Goal: Task Accomplishment & Management: Use online tool/utility

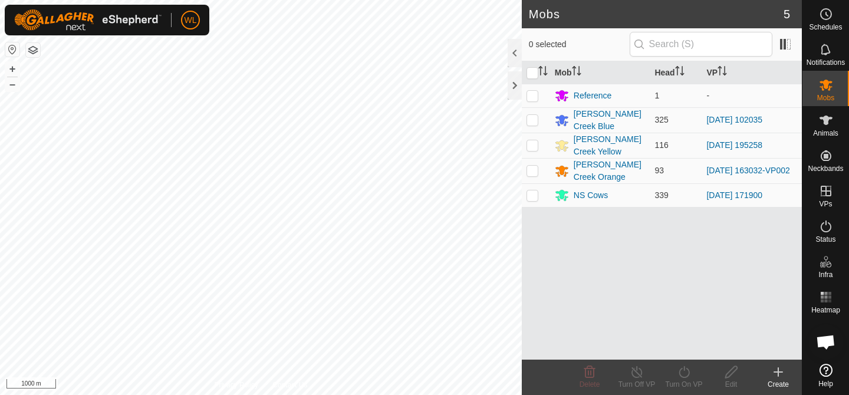
click at [20, 17] on div "WL Schedules Notifications Mobs Animals Neckbands VPs Status Infra Heatmap Help…" at bounding box center [424, 197] width 849 height 395
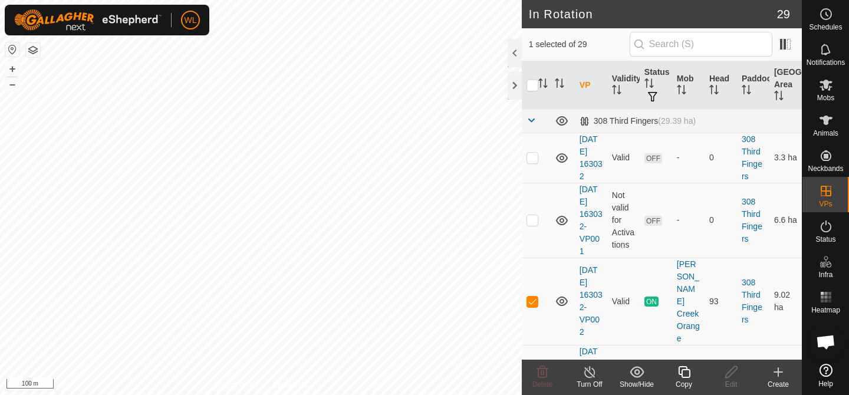
checkbox input "false"
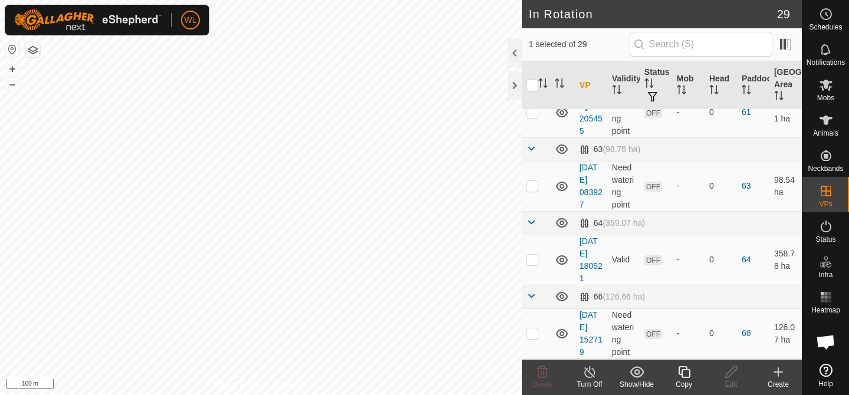
scroll to position [1552, 0]
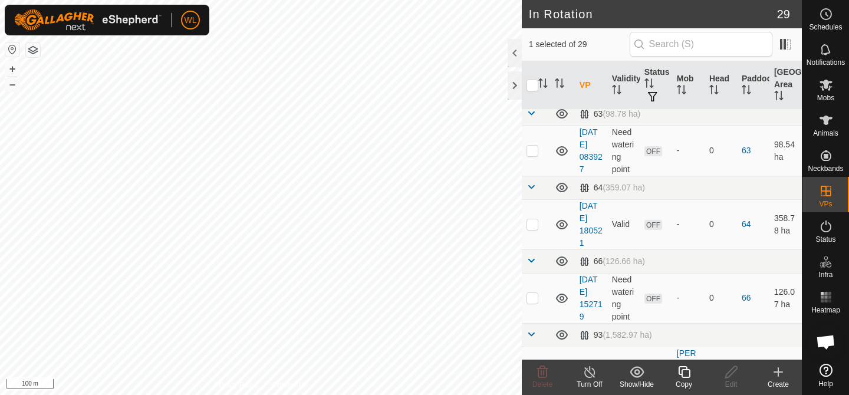
click at [527, 379] on p-checkbox at bounding box center [533, 383] width 12 height 9
checkbox input "false"
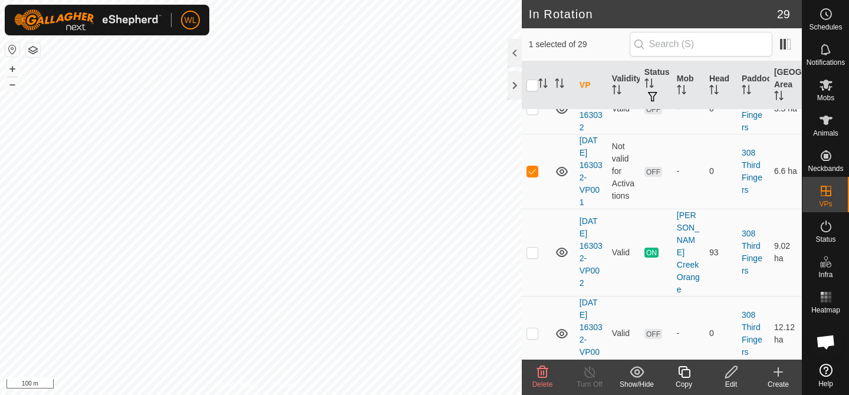
scroll to position [0, 0]
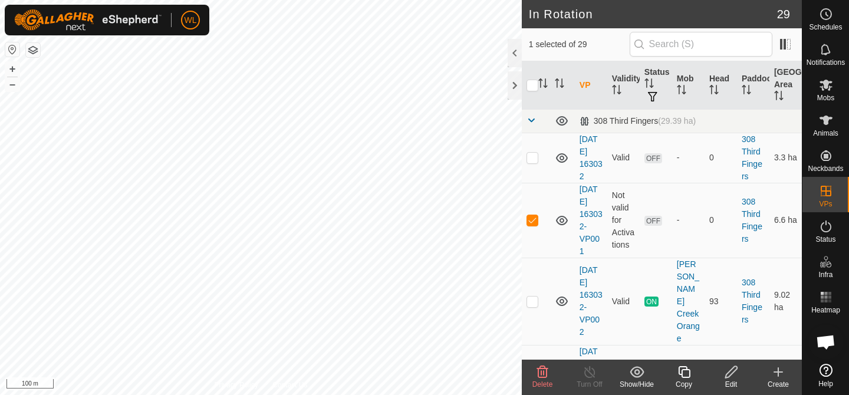
click at [540, 381] on span "Delete" at bounding box center [543, 384] width 21 height 8
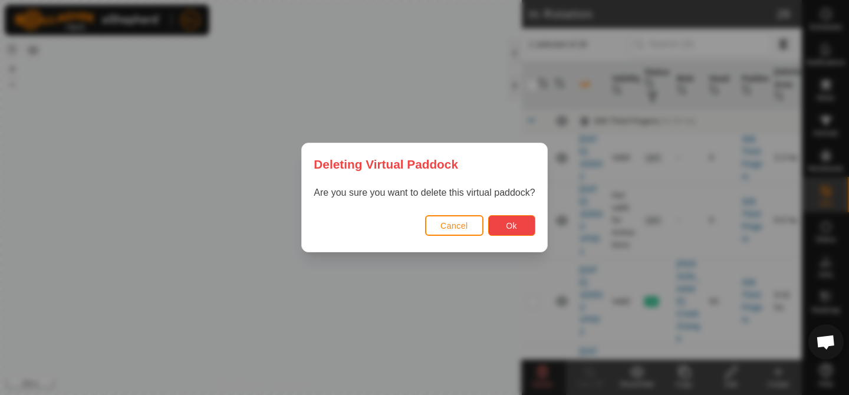
click at [515, 226] on span "Ok" at bounding box center [511, 225] width 11 height 9
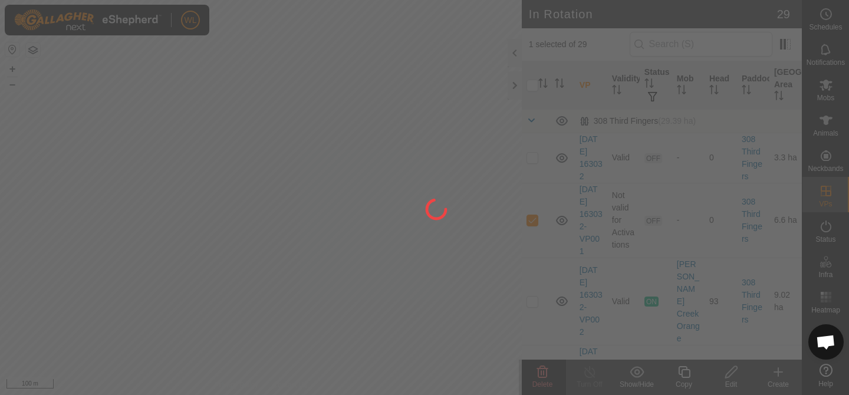
checkbox input "false"
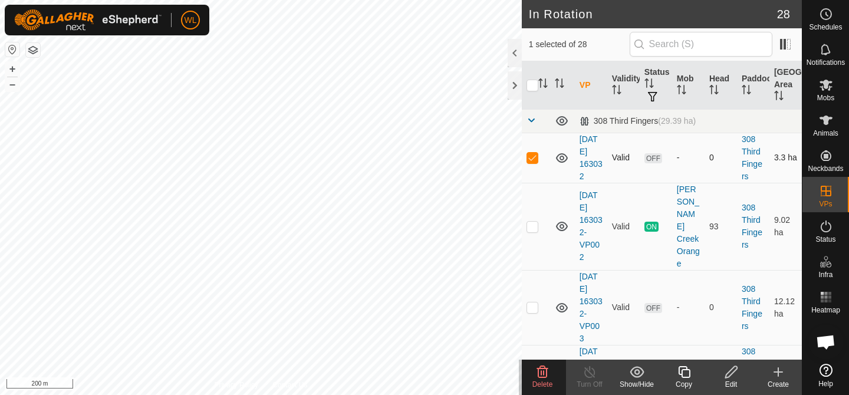
click at [533, 157] on p-checkbox at bounding box center [533, 157] width 12 height 9
checkbox input "false"
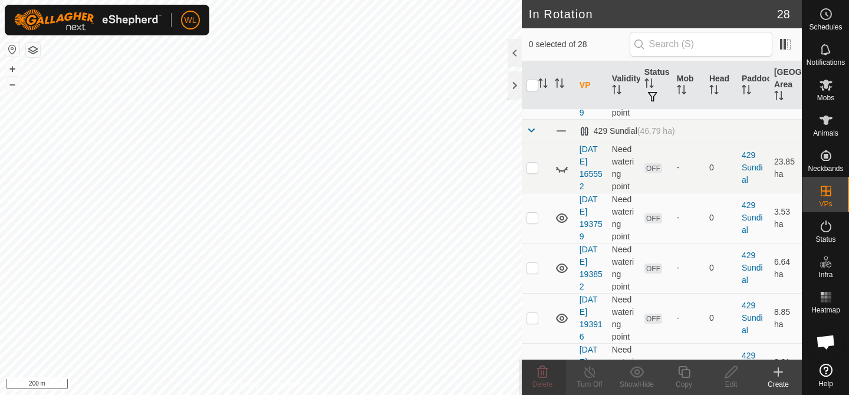
scroll to position [852, 0]
click at [531, 162] on p-checkbox at bounding box center [533, 166] width 12 height 9
checkbox input "false"
click at [533, 212] on p-checkbox at bounding box center [533, 216] width 12 height 9
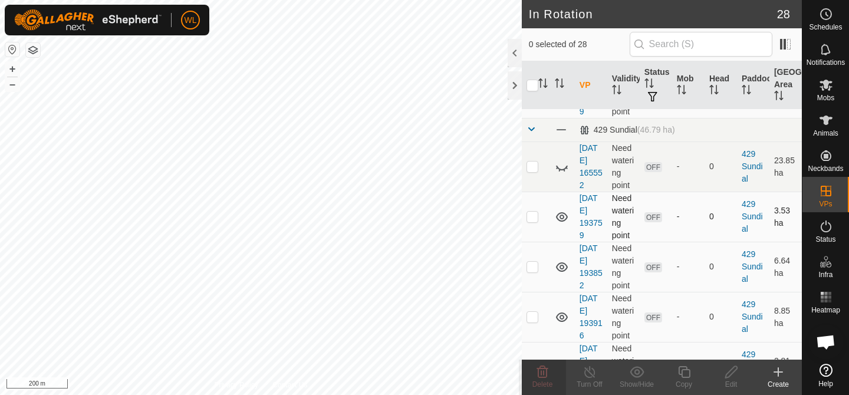
checkbox input "true"
click at [531, 262] on p-checkbox at bounding box center [533, 266] width 12 height 9
checkbox input "true"
click at [534, 312] on p-checkbox at bounding box center [533, 316] width 12 height 9
checkbox input "true"
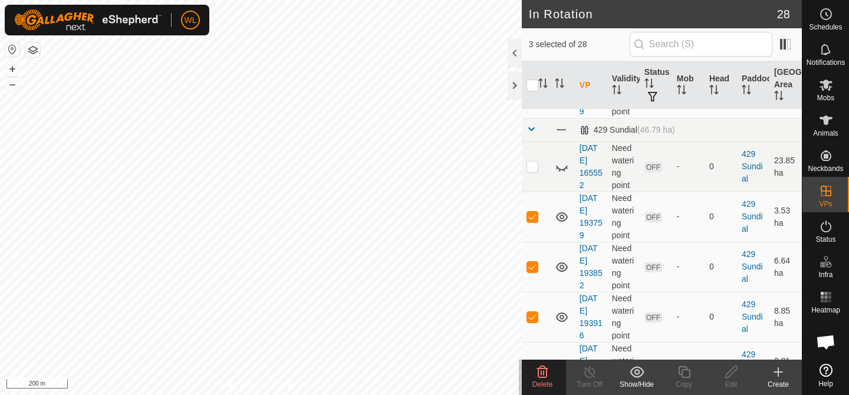
click at [543, 378] on icon at bounding box center [542, 372] width 14 height 14
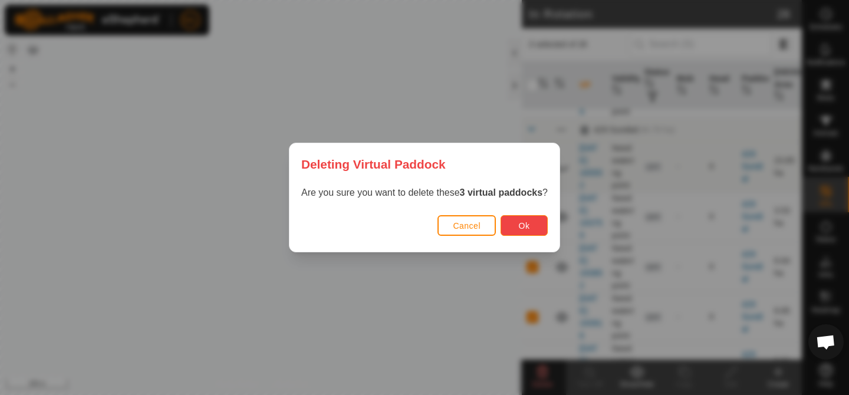
click at [510, 224] on button "Ok" at bounding box center [524, 225] width 47 height 21
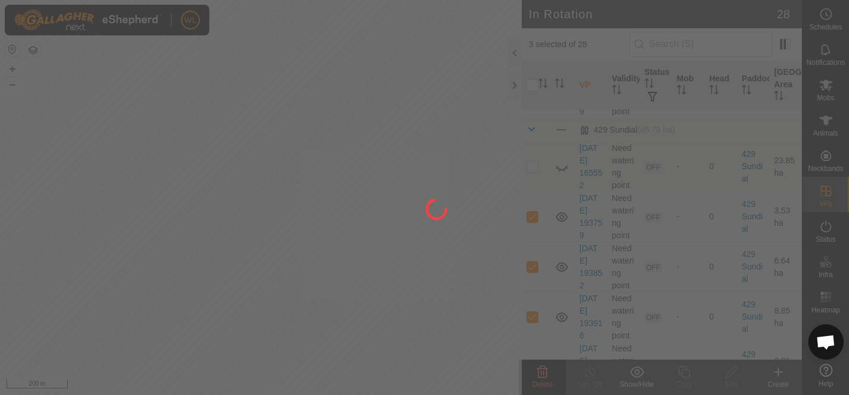
checkbox input "false"
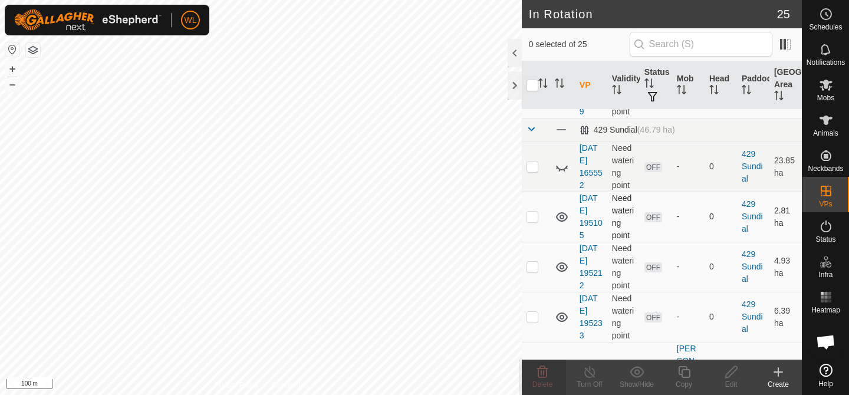
click at [538, 212] on p-checkbox at bounding box center [533, 216] width 12 height 9
checkbox input "true"
click at [537, 262] on td at bounding box center [536, 267] width 28 height 50
checkbox input "true"
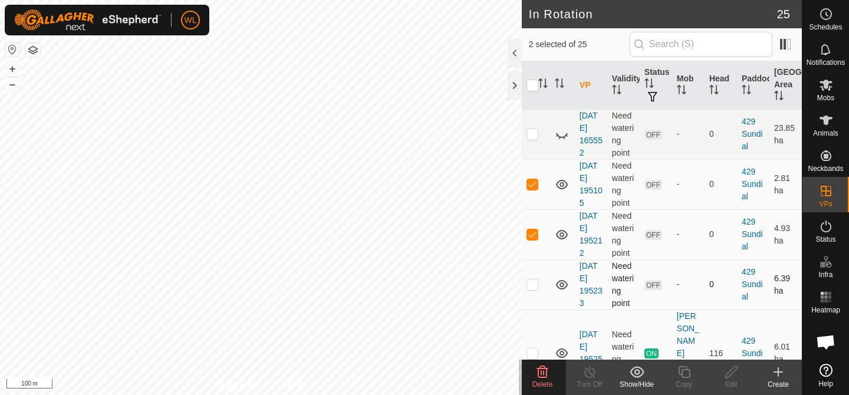
click at [534, 280] on p-checkbox at bounding box center [533, 284] width 12 height 9
checkbox input "true"
click at [546, 374] on icon at bounding box center [542, 372] width 11 height 12
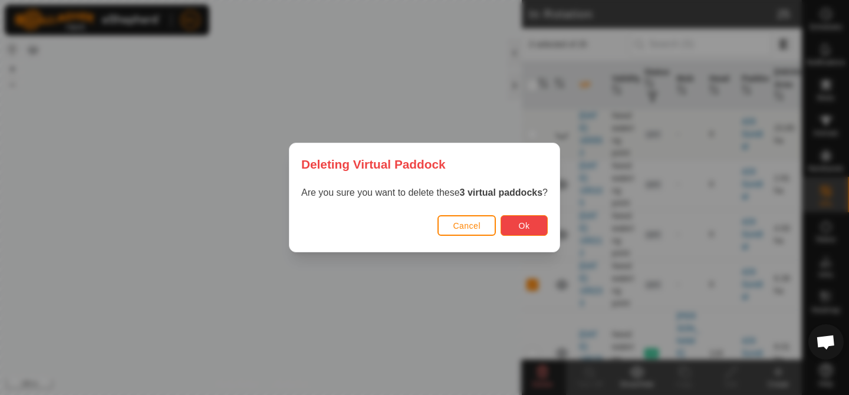
click at [518, 224] on button "Ok" at bounding box center [524, 225] width 47 height 21
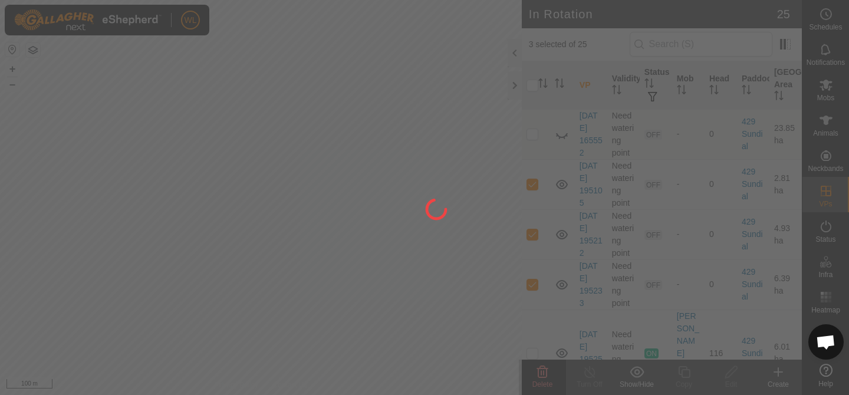
checkbox input "false"
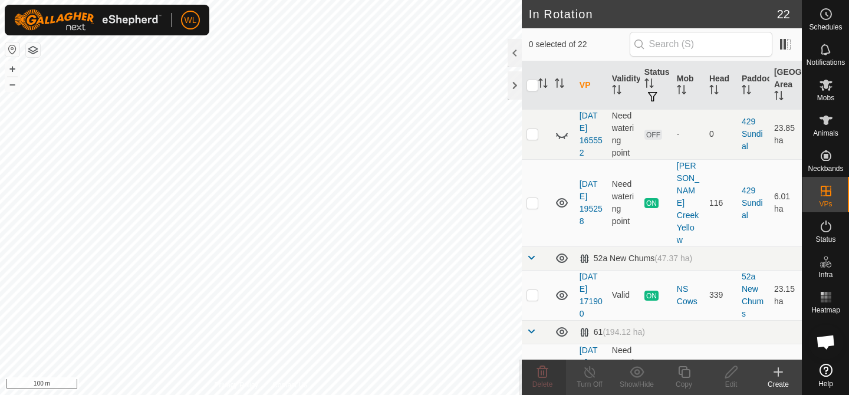
checkbox input "true"
click at [684, 376] on icon at bounding box center [684, 372] width 15 height 14
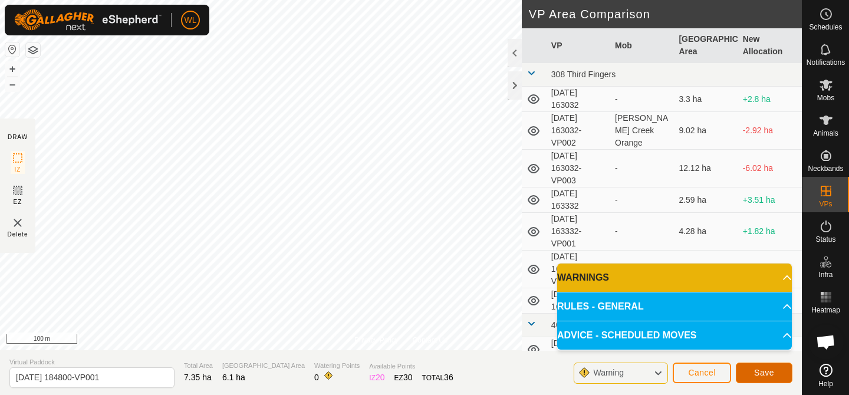
click at [760, 367] on button "Save" at bounding box center [764, 373] width 57 height 21
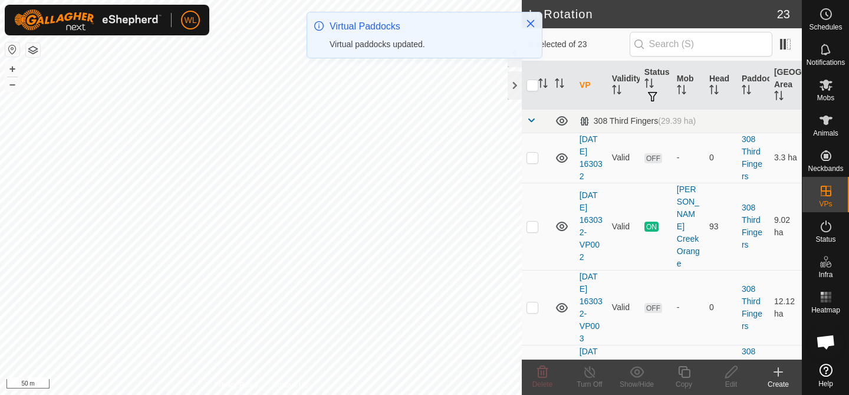
checkbox input "true"
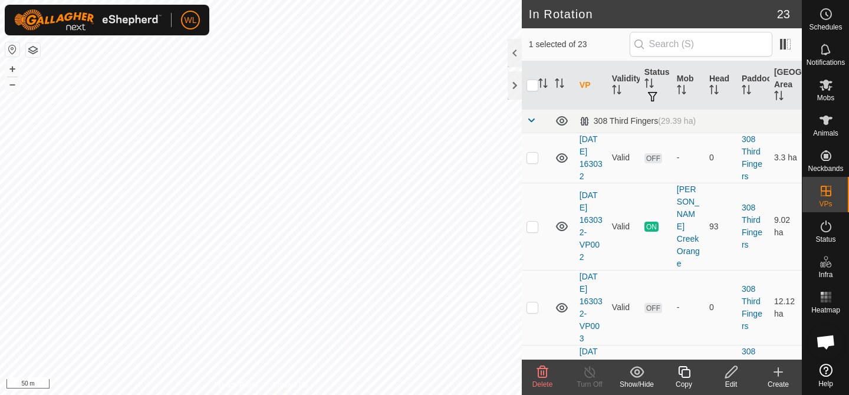
click at [692, 363] on div "Copy" at bounding box center [684, 377] width 47 height 35
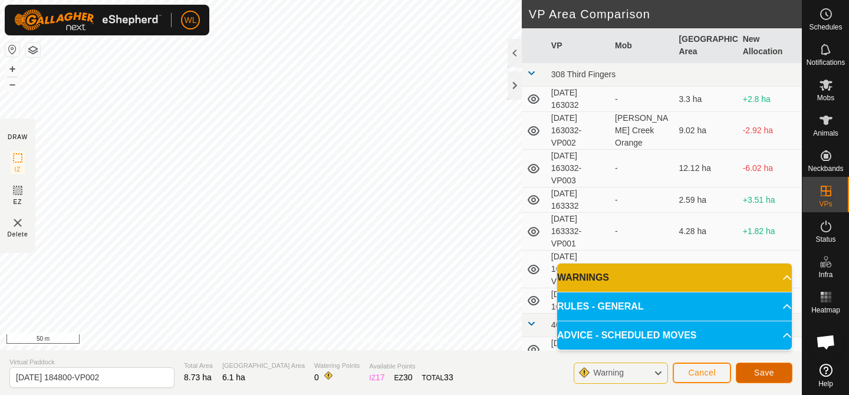
click at [780, 372] on button "Save" at bounding box center [764, 373] width 57 height 21
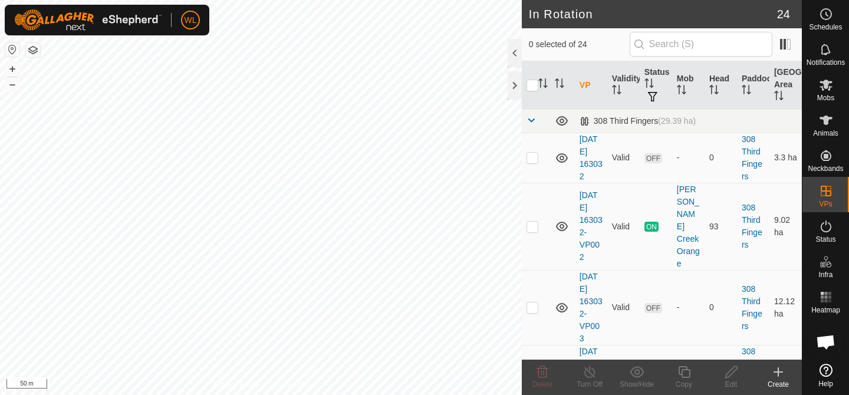
checkbox input "true"
click at [685, 376] on icon at bounding box center [684, 372] width 15 height 14
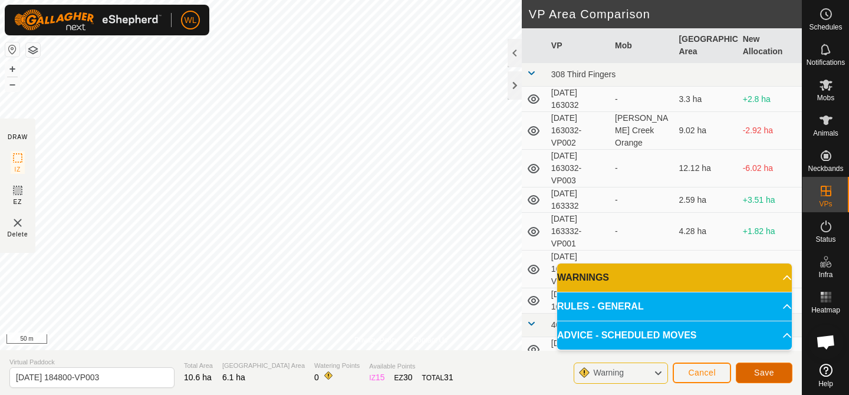
click at [761, 372] on span "Save" at bounding box center [764, 372] width 20 height 9
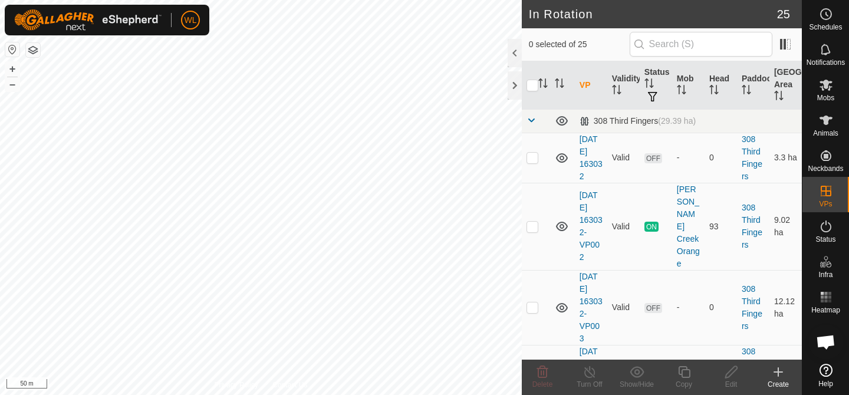
checkbox input "true"
click at [687, 366] on icon at bounding box center [684, 372] width 15 height 14
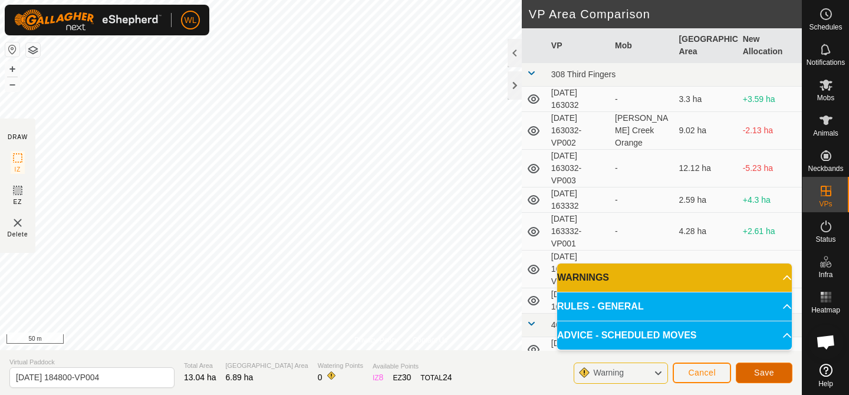
click at [748, 368] on button "Save" at bounding box center [764, 373] width 57 height 21
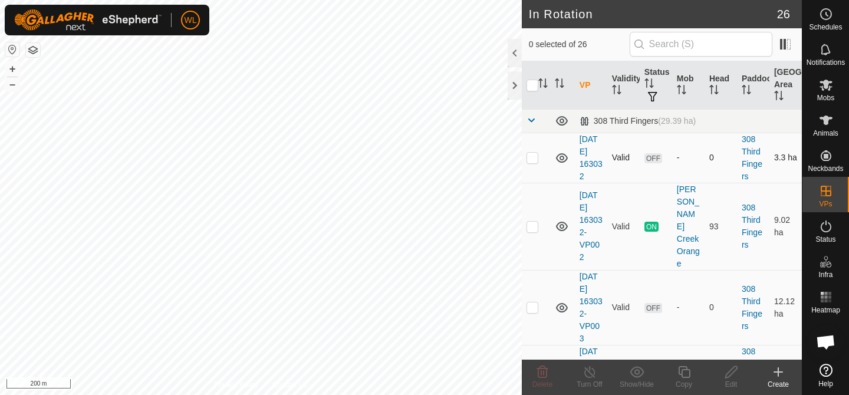
click at [533, 170] on div "In Rotation 26 0 selected of 26 VP Validity Status Mob Head Paddock Grazing Are…" at bounding box center [401, 197] width 802 height 395
checkbox input "false"
checkbox input "true"
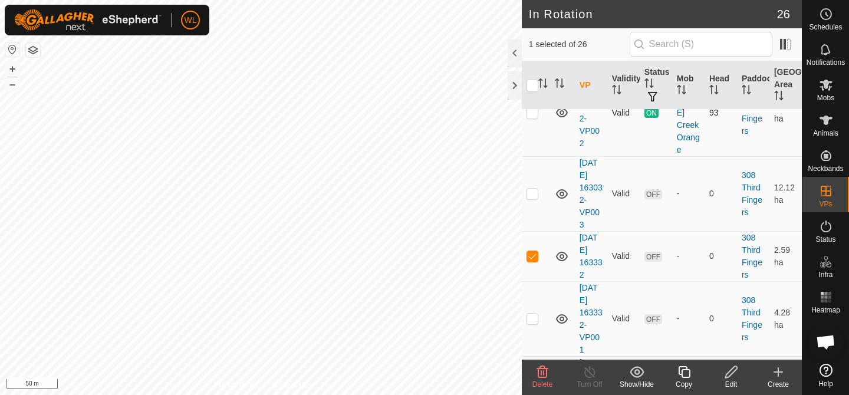
scroll to position [169, 0]
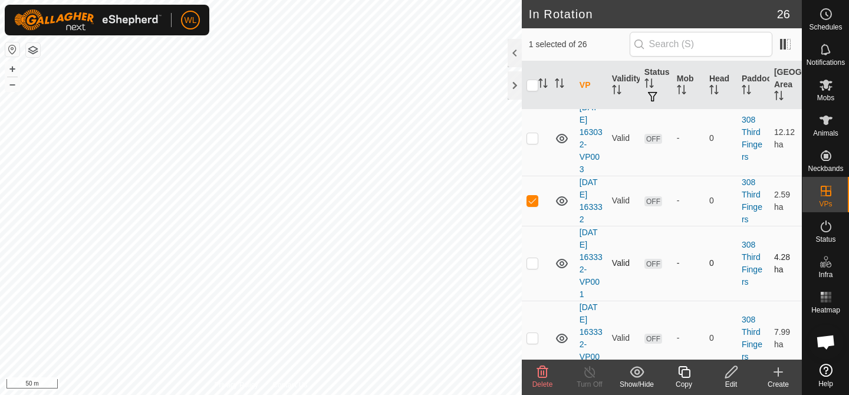
click at [538, 258] on p-checkbox at bounding box center [533, 262] width 12 height 9
checkbox input "true"
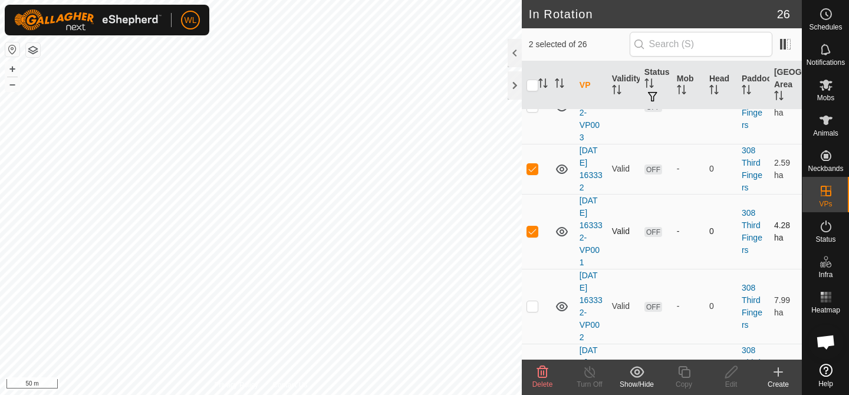
scroll to position [203, 0]
click at [532, 298] on td at bounding box center [536, 304] width 28 height 75
checkbox input "true"
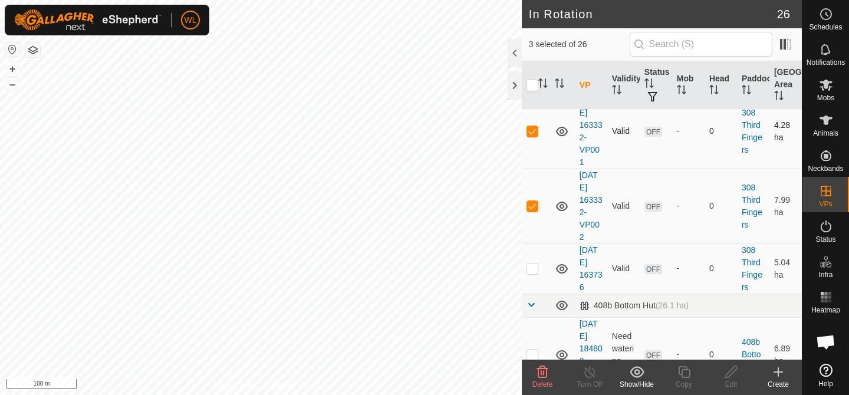
scroll to position [302, 0]
click at [532, 263] on p-checkbox at bounding box center [533, 267] width 12 height 9
checkbox input "false"
click at [534, 201] on p-checkbox at bounding box center [533, 205] width 12 height 9
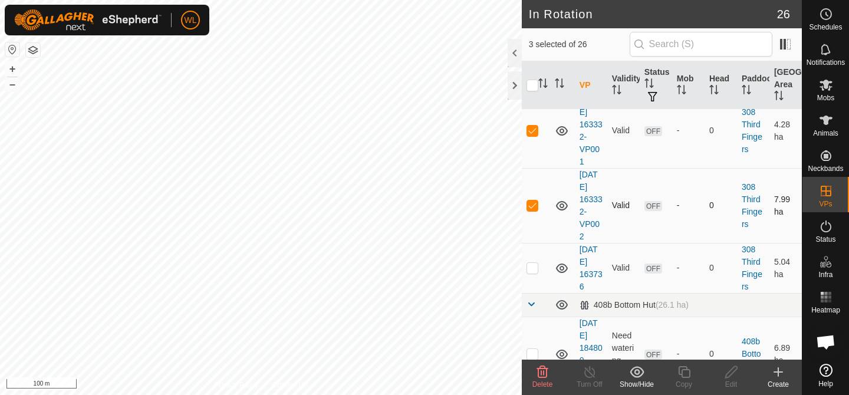
checkbox input "false"
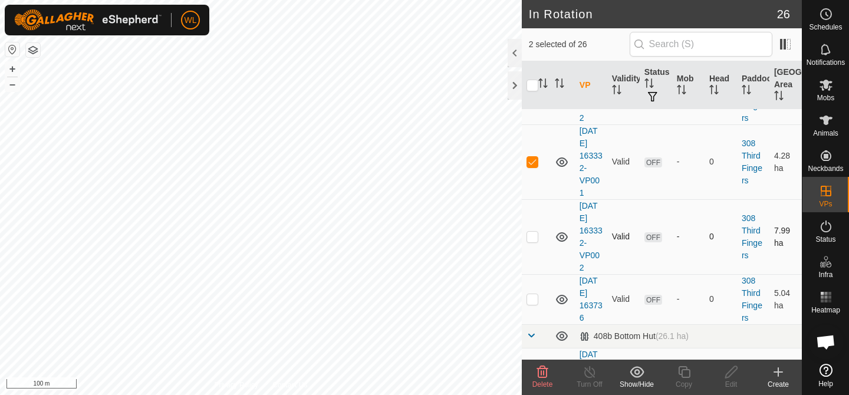
scroll to position [267, 0]
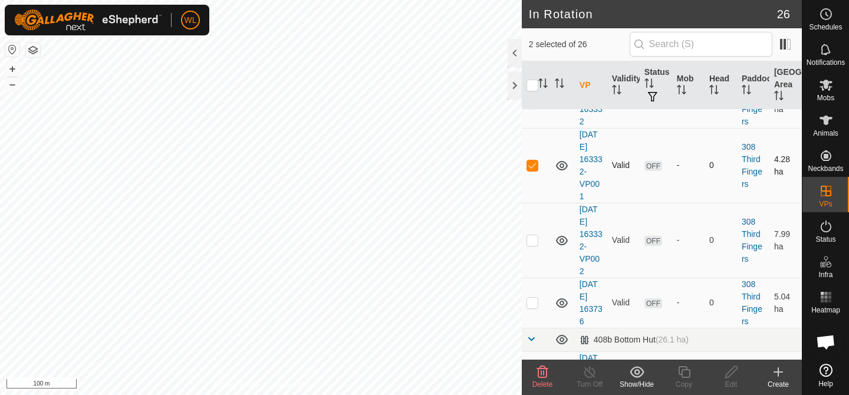
click at [533, 157] on td at bounding box center [536, 165] width 28 height 75
checkbox input "false"
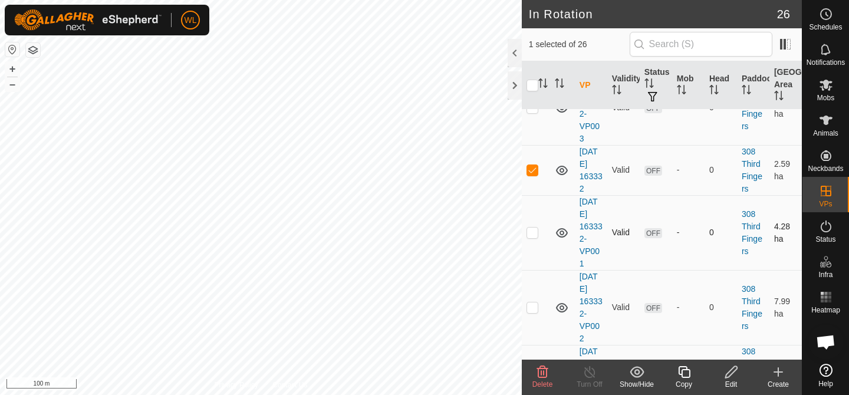
scroll to position [182, 0]
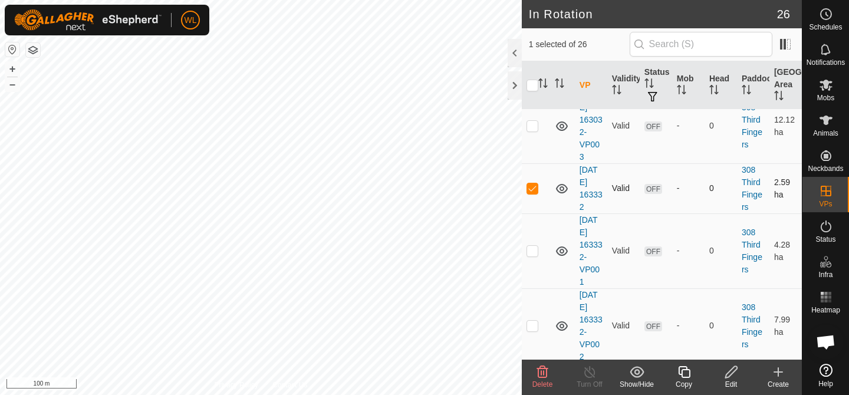
click at [534, 183] on p-checkbox at bounding box center [533, 187] width 12 height 9
checkbox input "false"
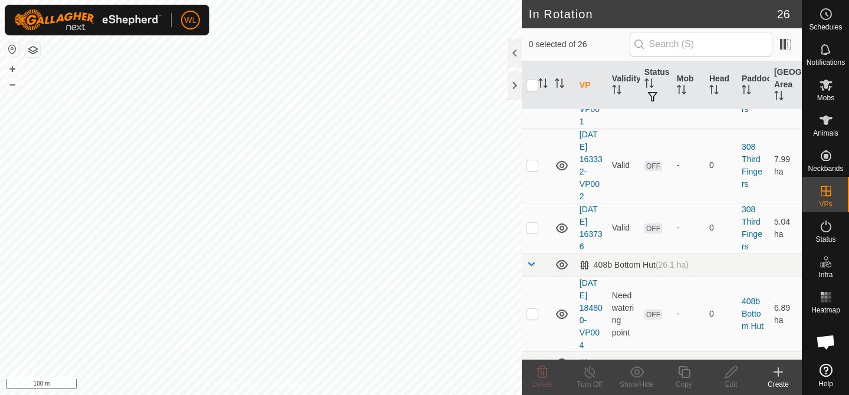
scroll to position [347, 0]
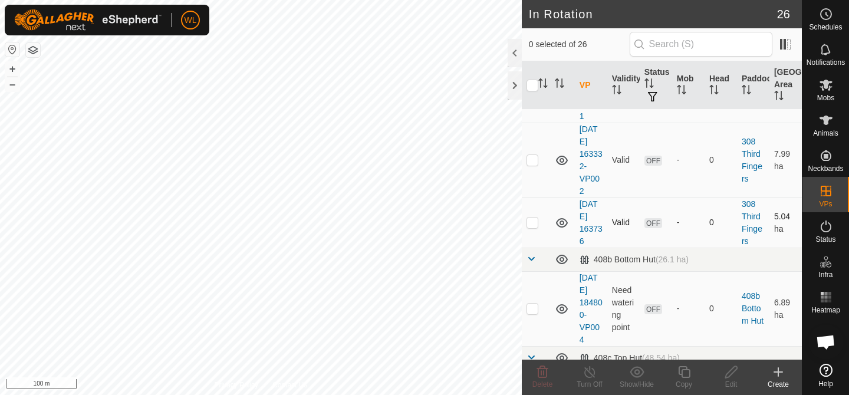
click at [534, 218] on p-checkbox at bounding box center [533, 222] width 12 height 9
click at [533, 218] on p-checkbox at bounding box center [533, 222] width 12 height 9
checkbox input "false"
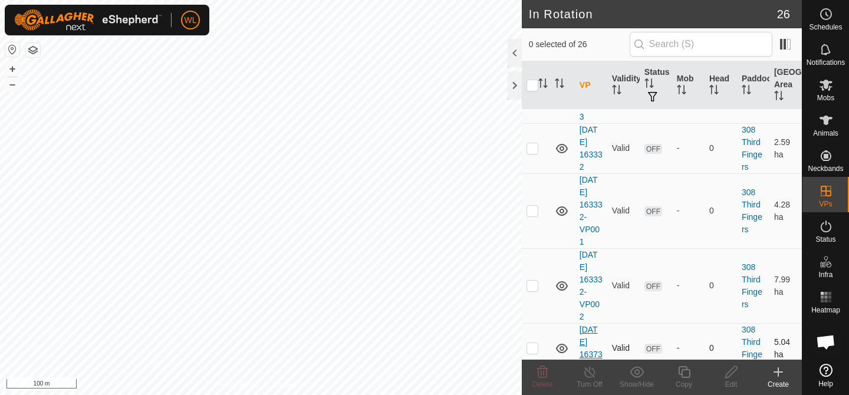
scroll to position [221, 0]
click at [536, 144] on p-checkbox at bounding box center [533, 148] width 12 height 9
click at [535, 144] on p-checkbox at bounding box center [533, 148] width 12 height 9
checkbox input "false"
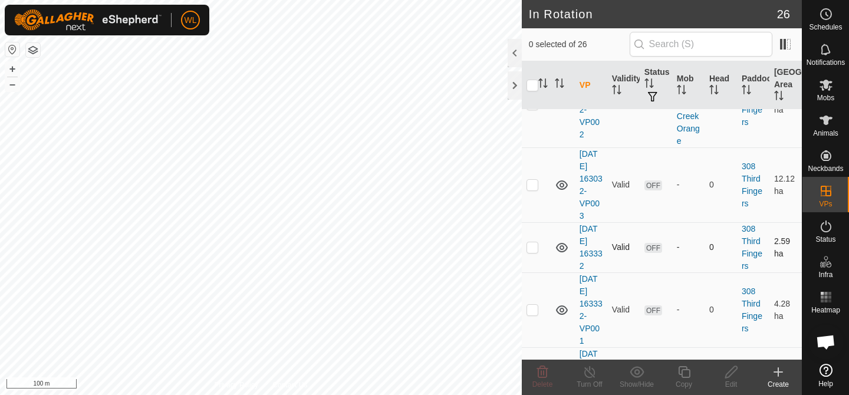
scroll to position [121, 0]
click at [535, 182] on p-checkbox at bounding box center [533, 186] width 12 height 9
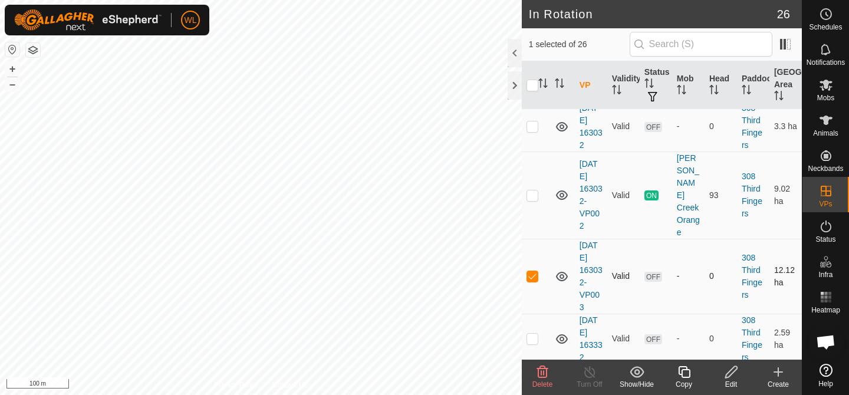
scroll to position [28, 0]
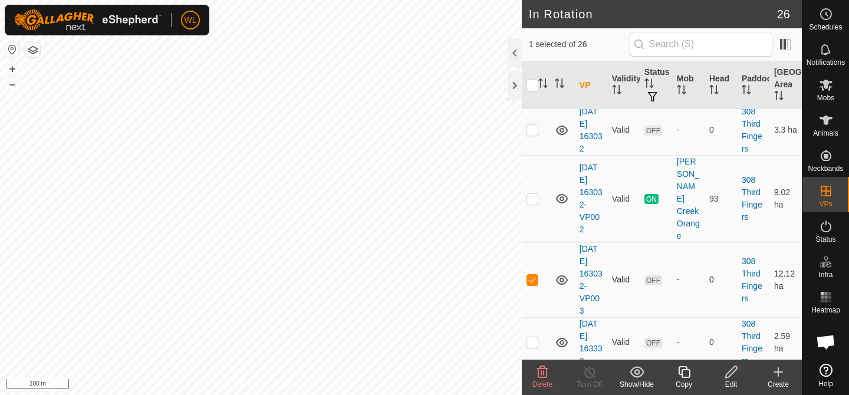
click at [534, 275] on p-checkbox at bounding box center [533, 279] width 12 height 9
checkbox input "false"
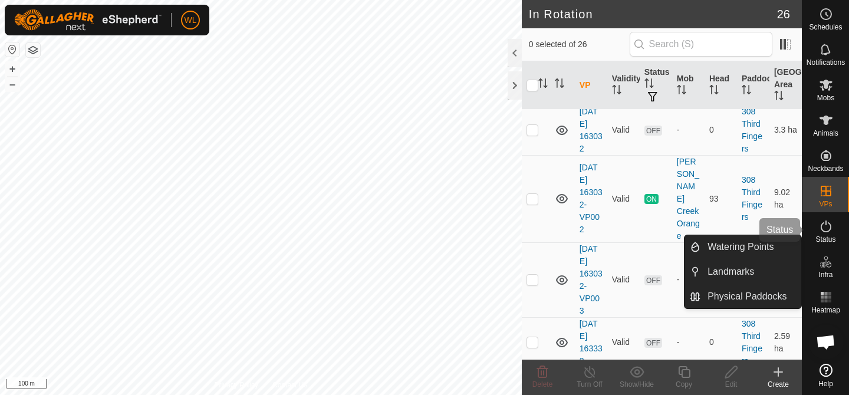
click at [826, 235] on es-activation-svg-icon at bounding box center [826, 226] width 21 height 19
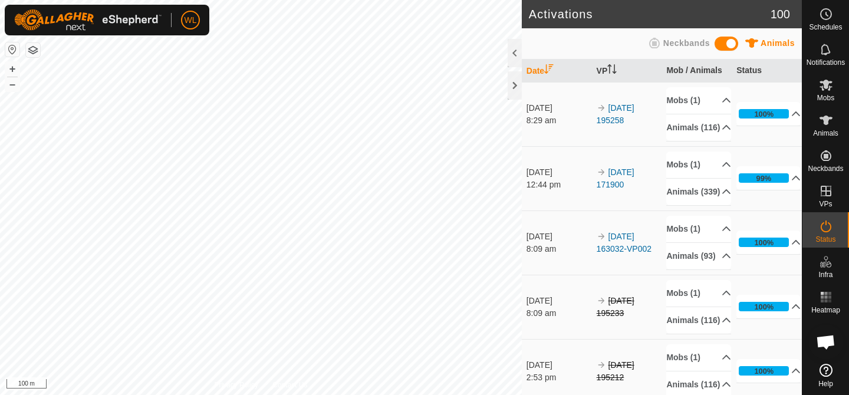
click at [823, 230] on icon at bounding box center [826, 226] width 14 height 14
click at [620, 254] on link "[DATE] 163032-VP002" at bounding box center [624, 243] width 55 height 22
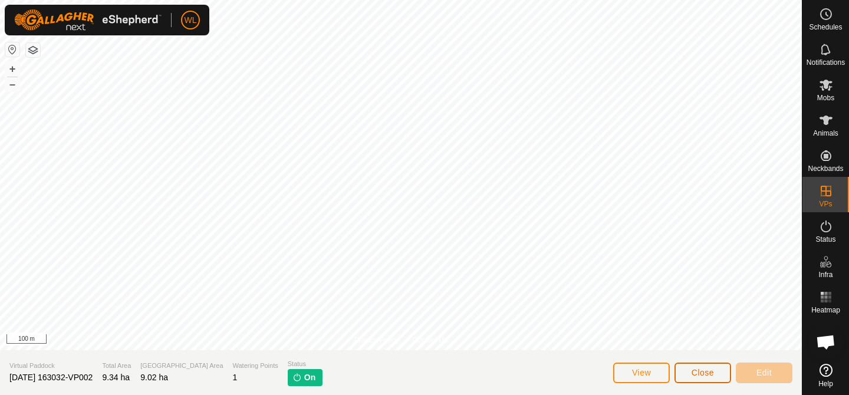
click at [690, 369] on button "Close" at bounding box center [703, 373] width 57 height 21
